Goal: Transaction & Acquisition: Obtain resource

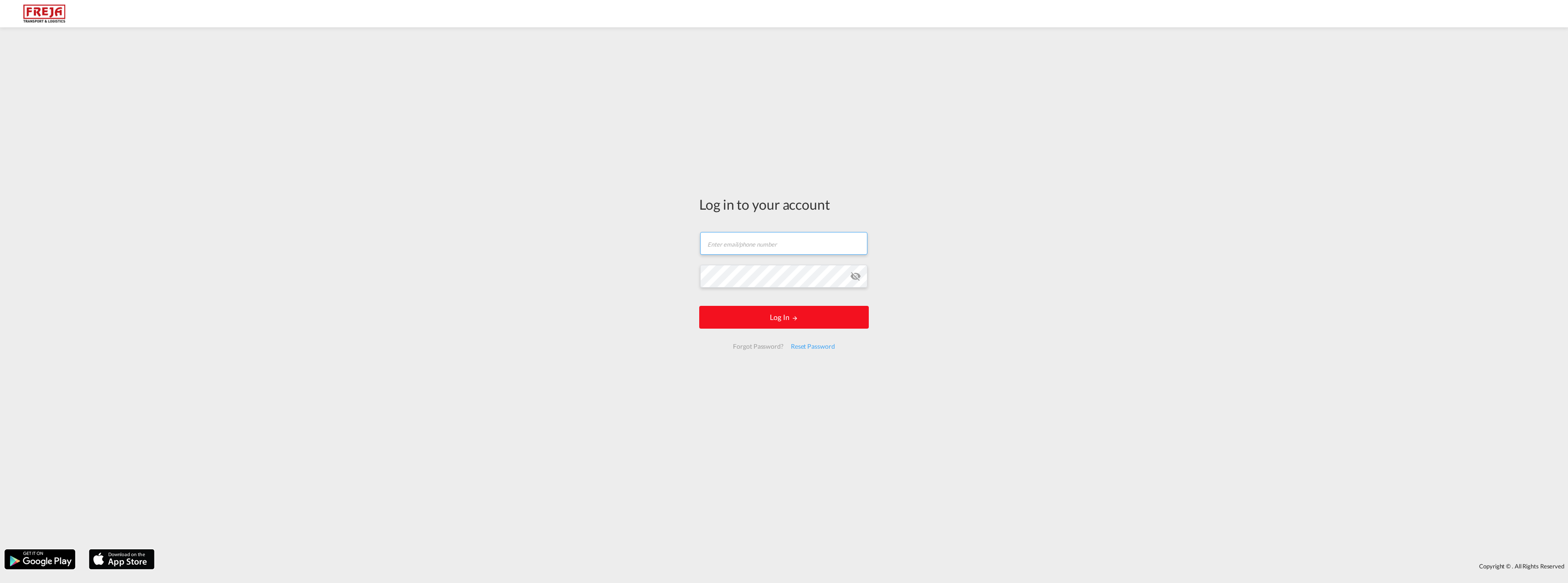
type input "[EMAIL_ADDRESS][DOMAIN_NAME]"
click at [750, 320] on button "Log In" at bounding box center [784, 317] width 170 height 23
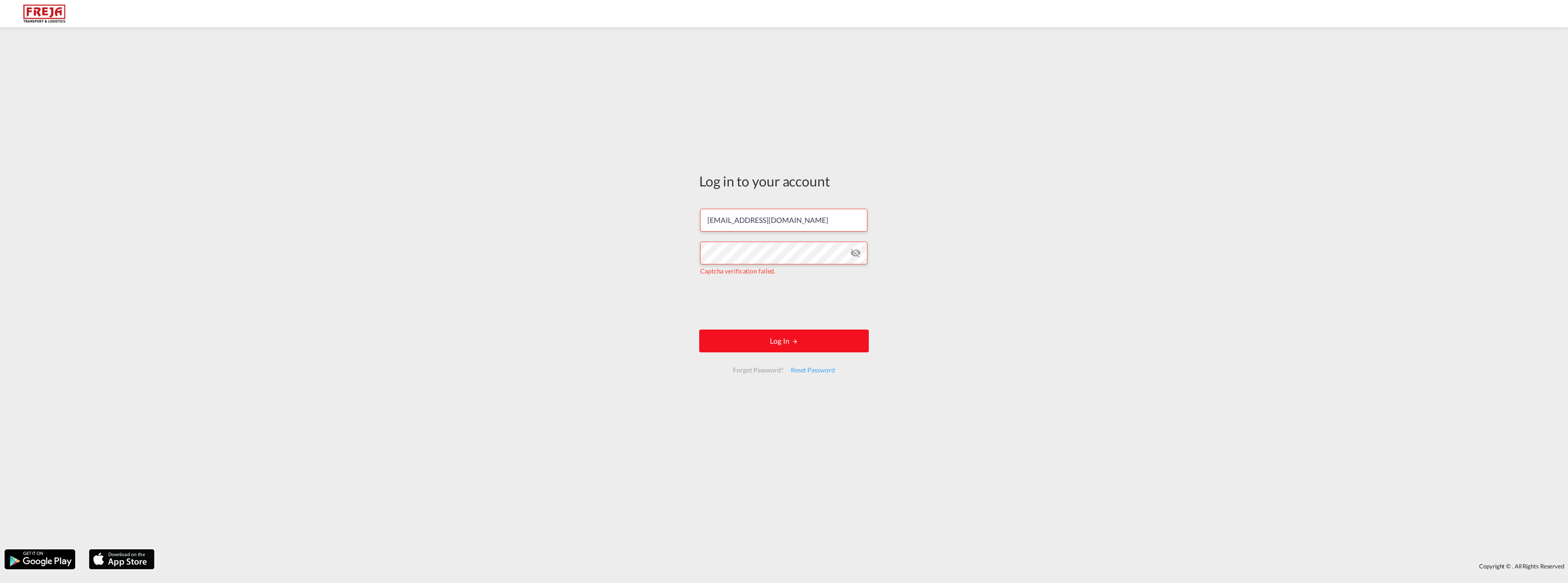
click at [767, 347] on button "Log In" at bounding box center [784, 341] width 170 height 23
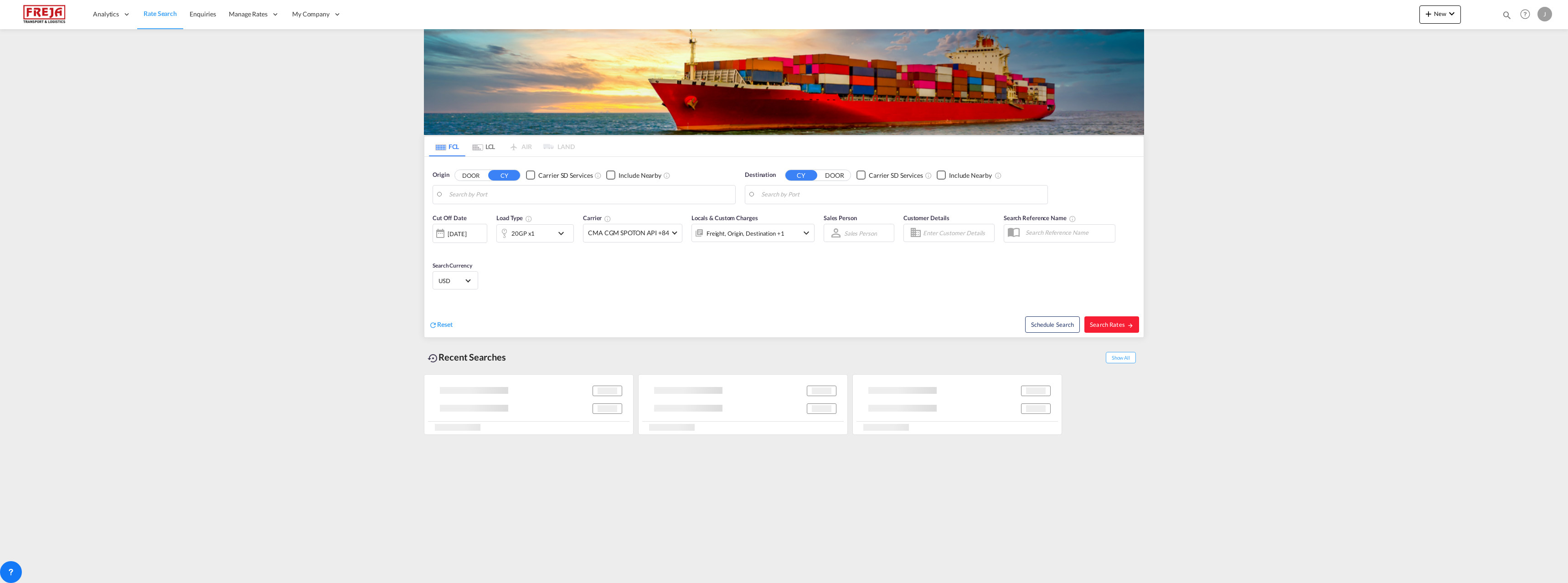
type input "[GEOGRAPHIC_DATA], [GEOGRAPHIC_DATA]"
type input "[GEOGRAPHIC_DATA] ([GEOGRAPHIC_DATA]), [GEOGRAPHIC_DATA]"
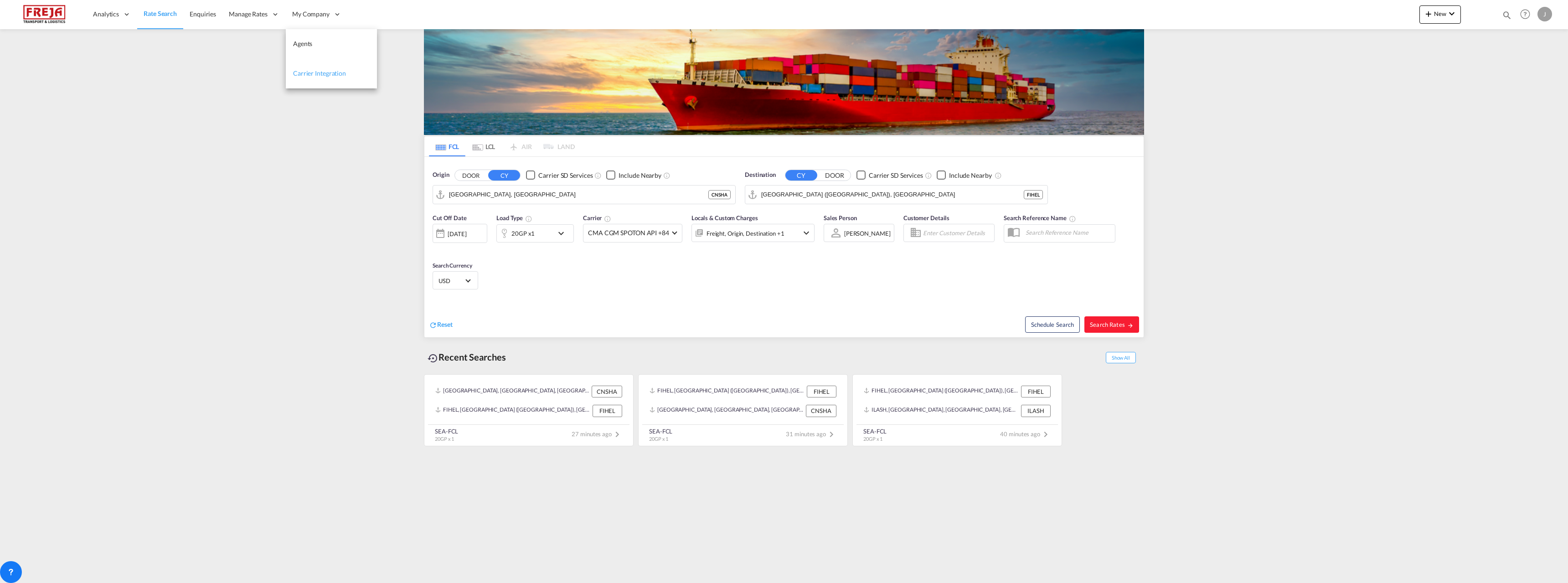
click at [320, 70] on span "Carrier Integration" at bounding box center [319, 73] width 53 height 8
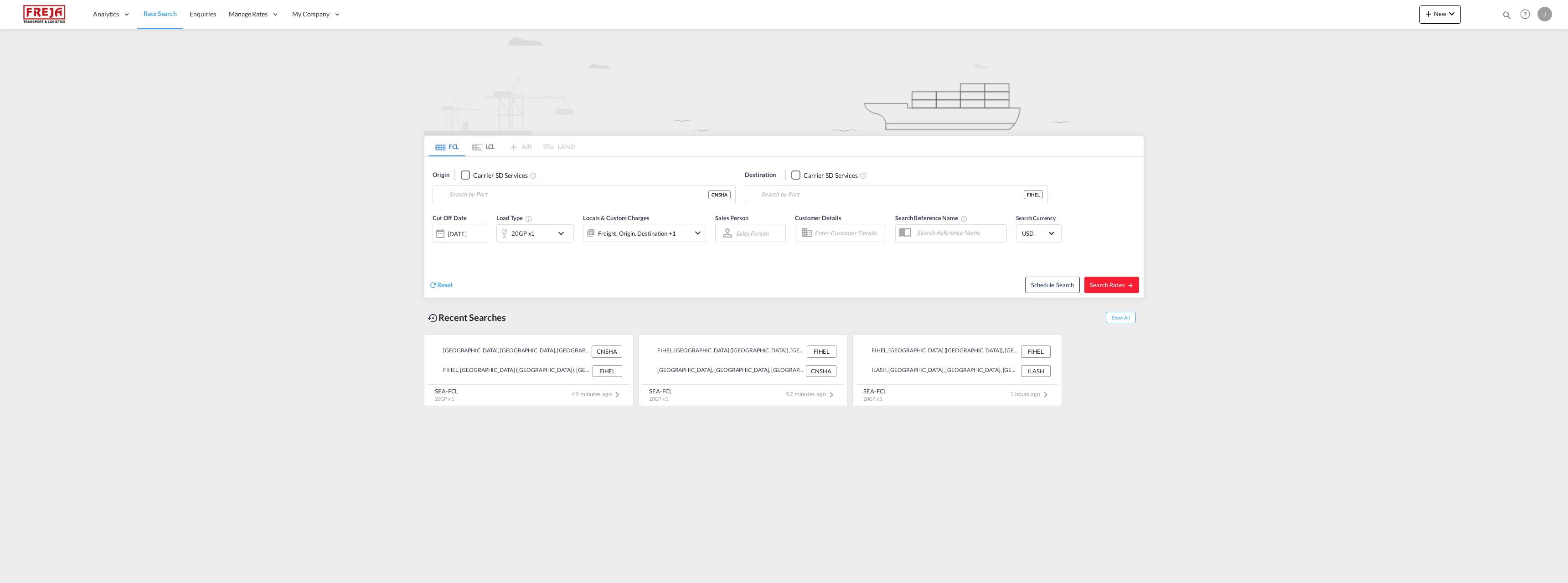
type input "[GEOGRAPHIC_DATA], [GEOGRAPHIC_DATA]"
type input "[GEOGRAPHIC_DATA] ([GEOGRAPHIC_DATA]), [GEOGRAPHIC_DATA]"
click at [1126, 289] on button "Search Rates" at bounding box center [1112, 284] width 55 height 16
type input "CNSHA to FIHEL / [DATE]"
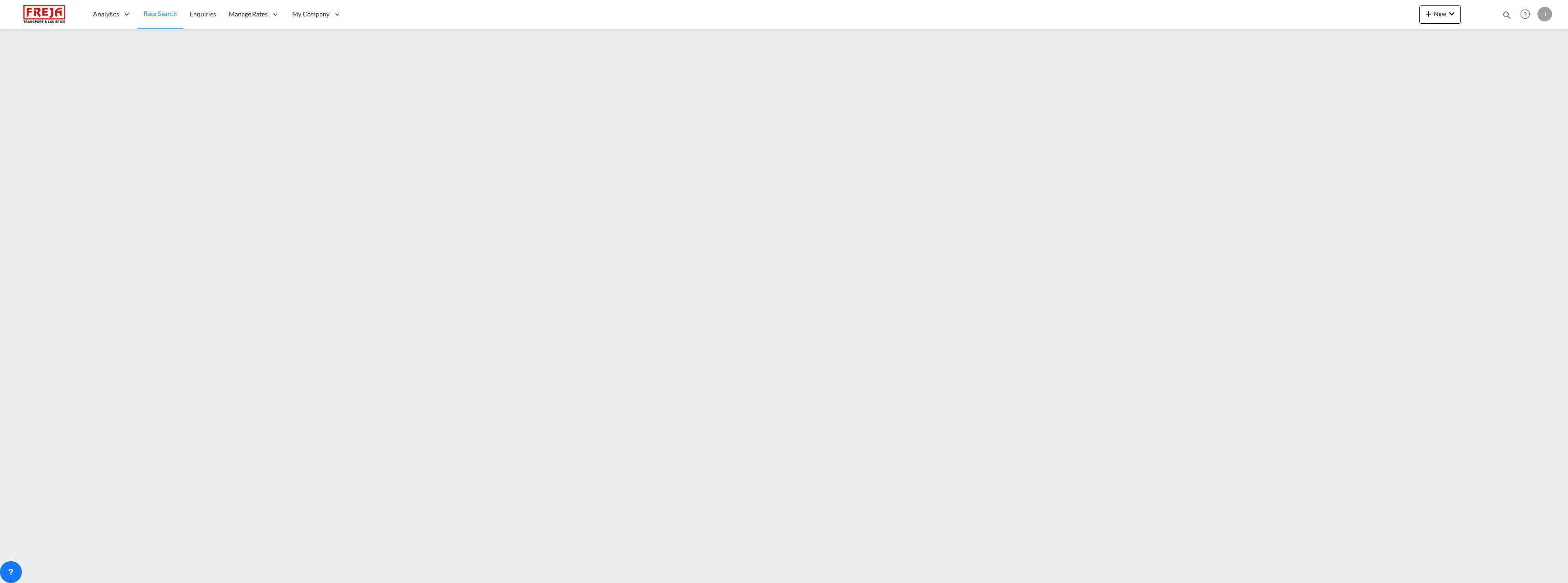
click at [1551, 15] on div "J" at bounding box center [1545, 14] width 15 height 15
click at [1527, 71] on button "Logout" at bounding box center [1535, 69] width 59 height 18
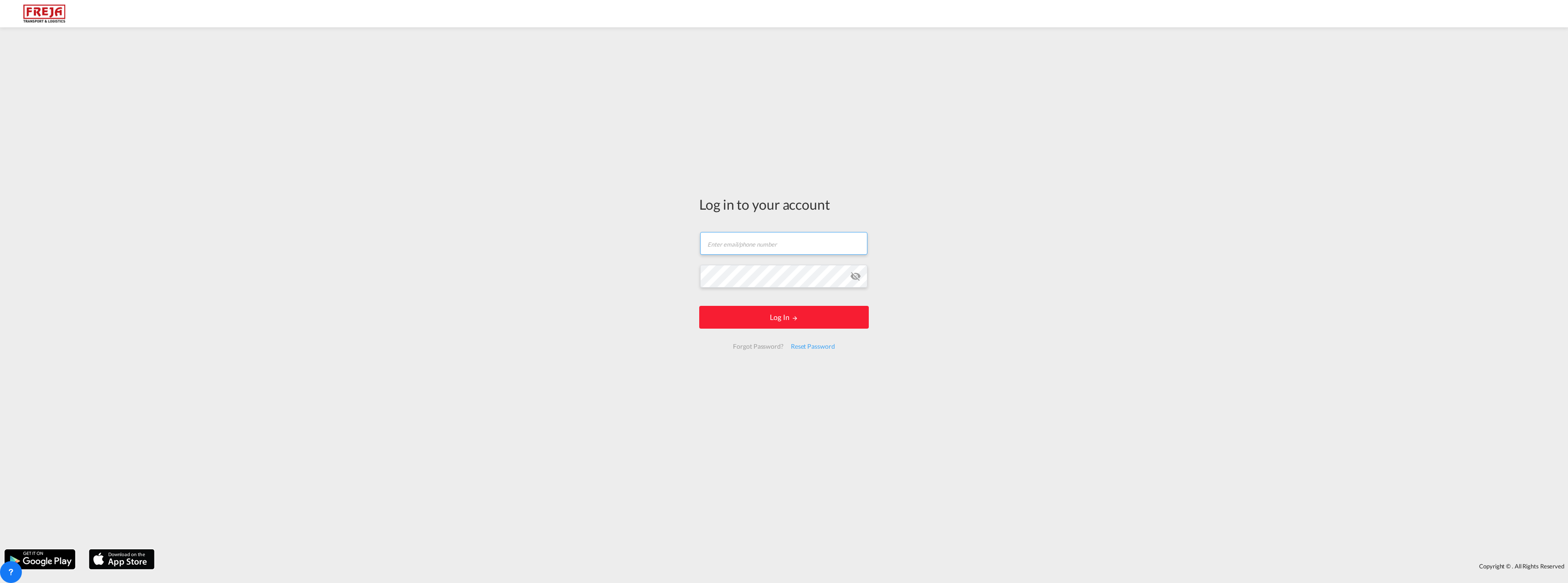
type input "[EMAIL_ADDRESS][DOMAIN_NAME]"
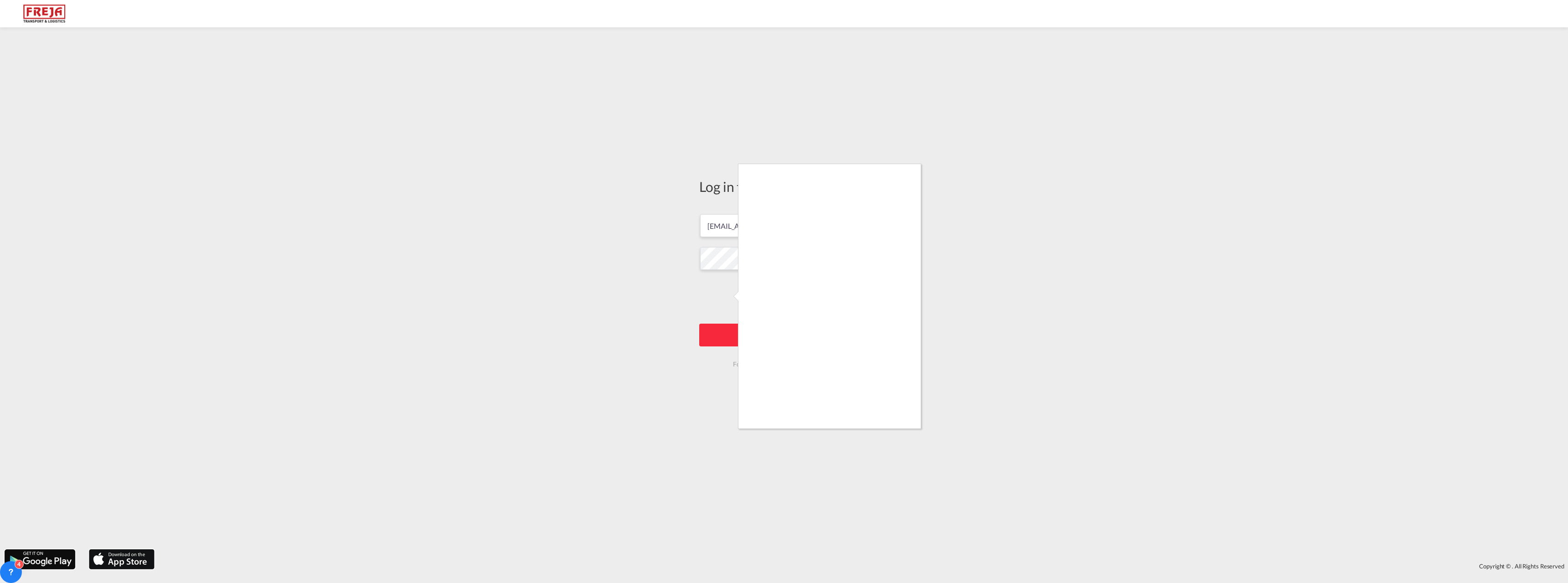
click at [904, 432] on div at bounding box center [784, 292] width 1568 height 583
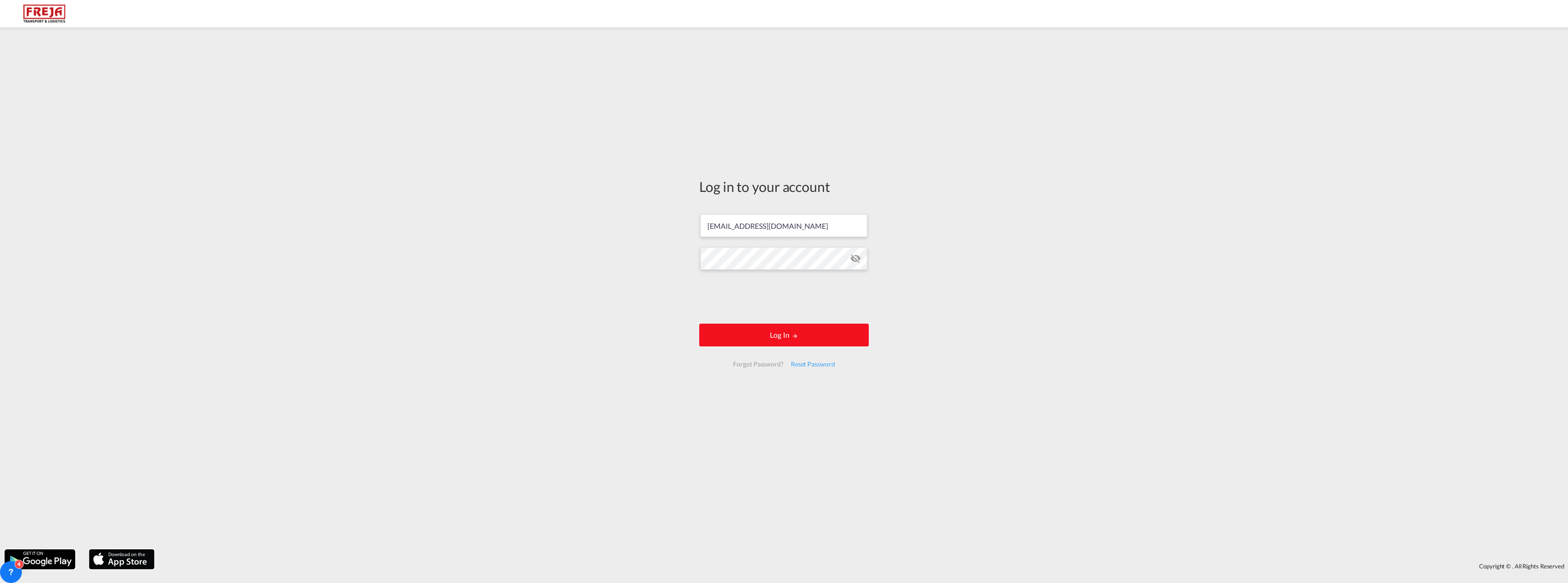
click at [785, 342] on button "Log In" at bounding box center [784, 335] width 170 height 23
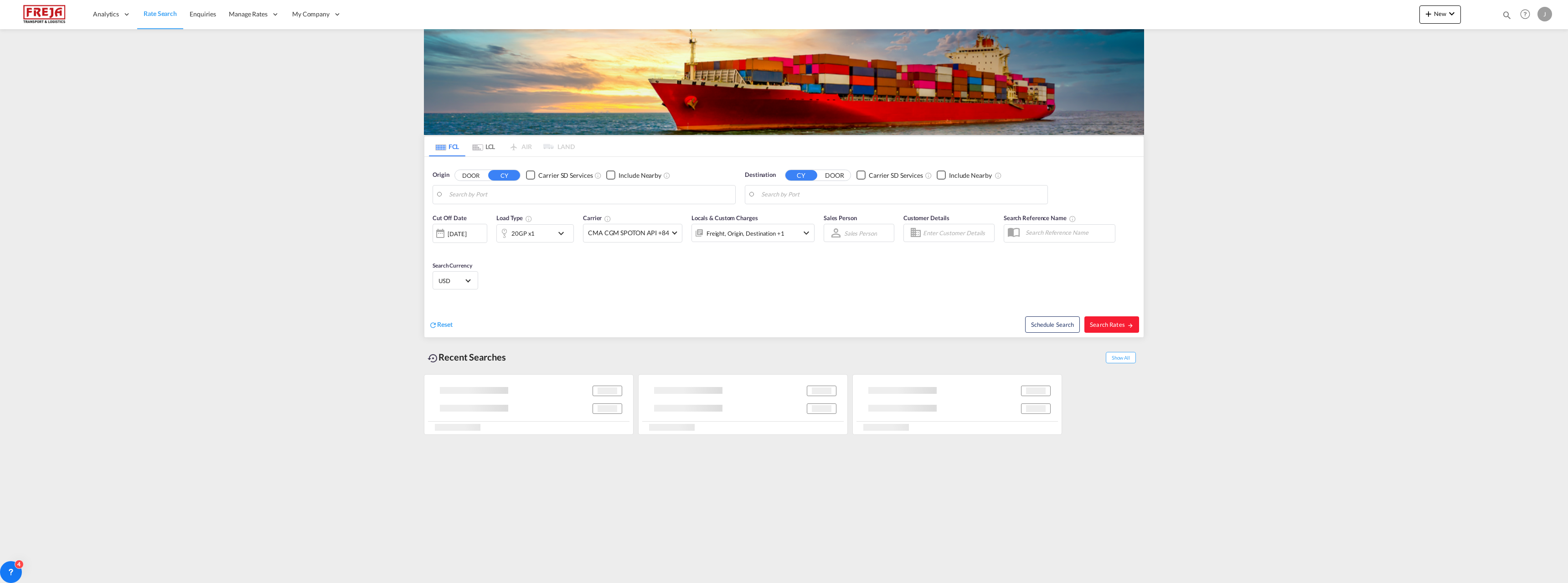
type input "[GEOGRAPHIC_DATA], [GEOGRAPHIC_DATA]"
type input "[GEOGRAPHIC_DATA] ([GEOGRAPHIC_DATA]), [GEOGRAPHIC_DATA]"
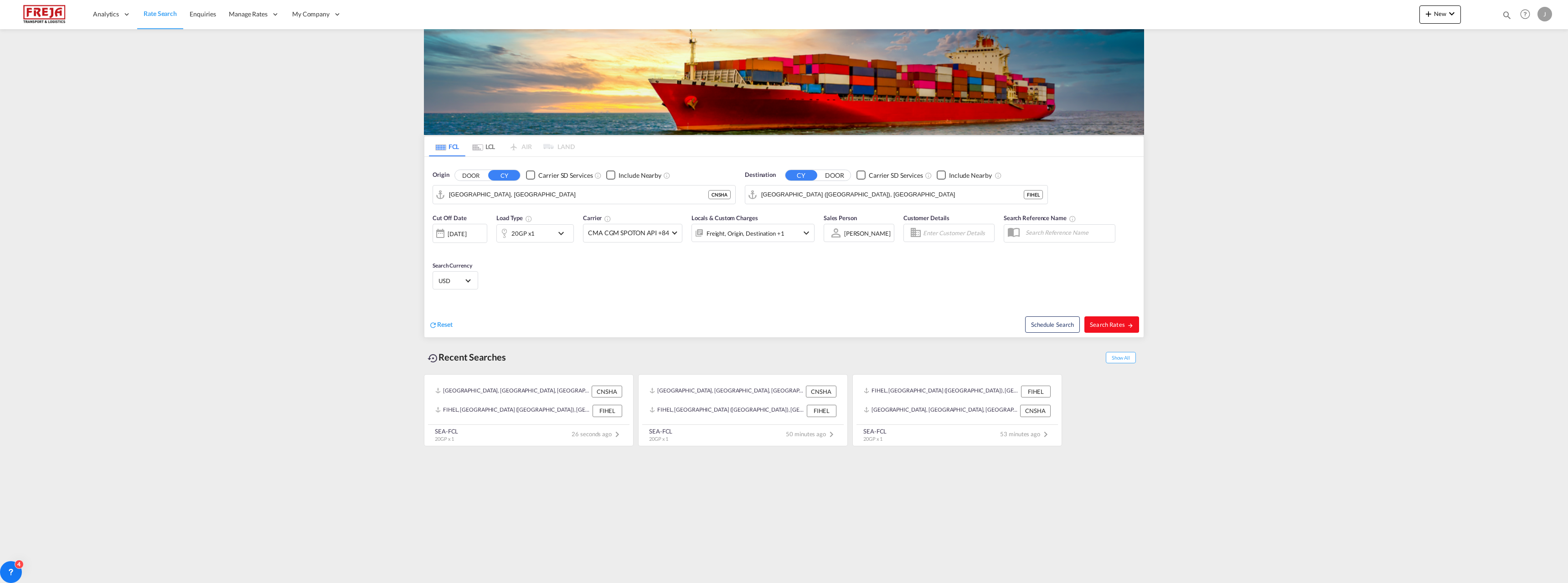
click at [1099, 323] on span "Search Rates" at bounding box center [1112, 324] width 44 height 7
type input "CNSHA to FIHEL / [DATE]"
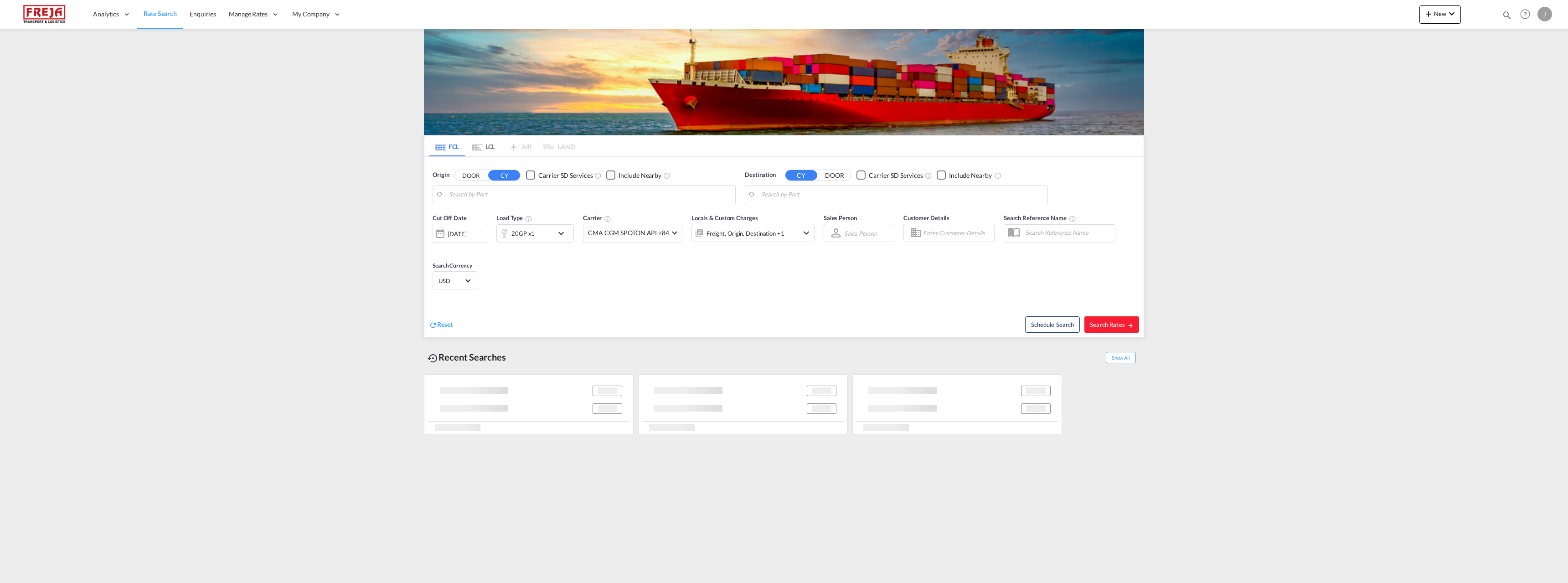
click at [1543, 16] on div "J" at bounding box center [1545, 14] width 15 height 15
type input "[GEOGRAPHIC_DATA], [GEOGRAPHIC_DATA]"
type input "[GEOGRAPHIC_DATA] ([GEOGRAPHIC_DATA]), [GEOGRAPHIC_DATA]"
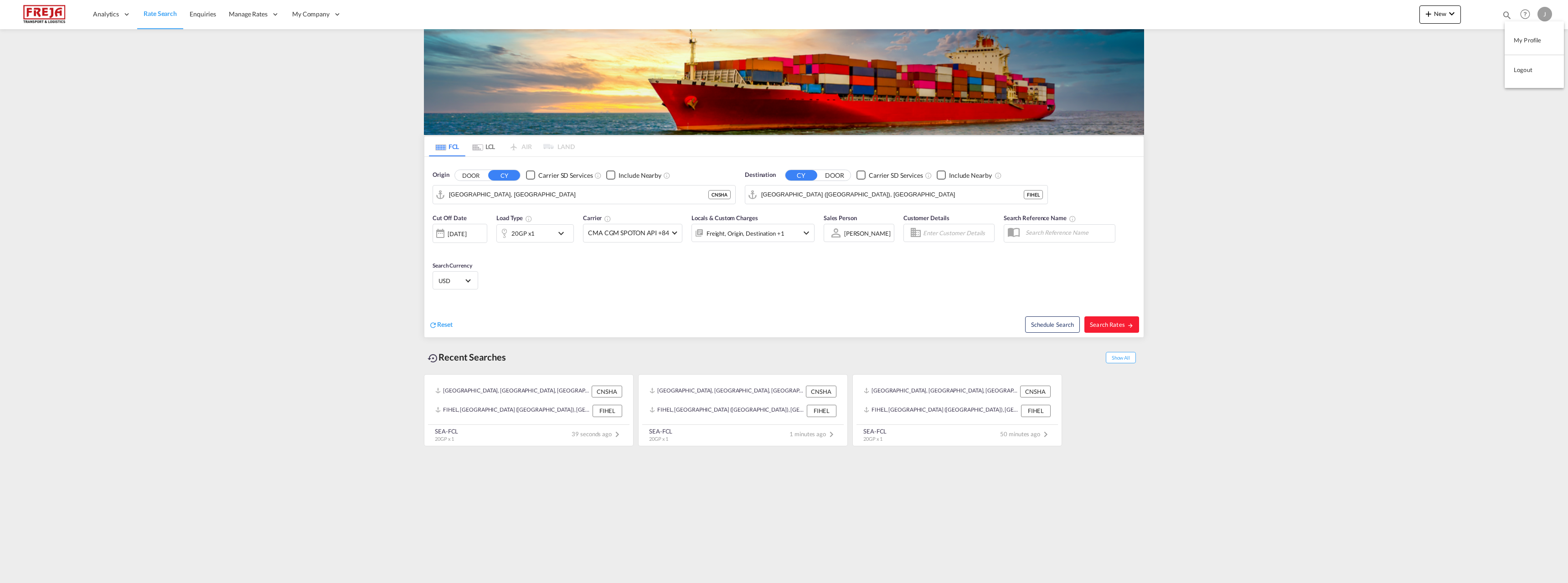
click at [1519, 69] on button "Logout" at bounding box center [1535, 69] width 59 height 18
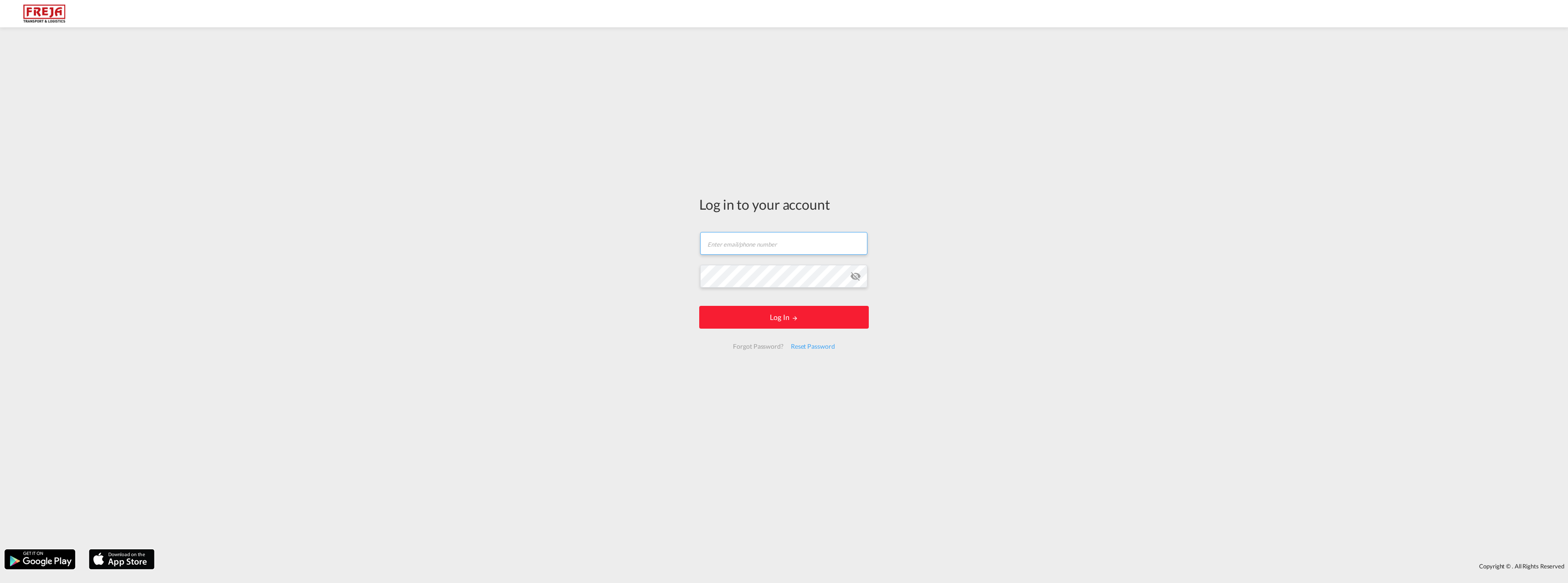
type input "[EMAIL_ADDRESS][DOMAIN_NAME]"
